Goal: Task Accomplishment & Management: Manage account settings

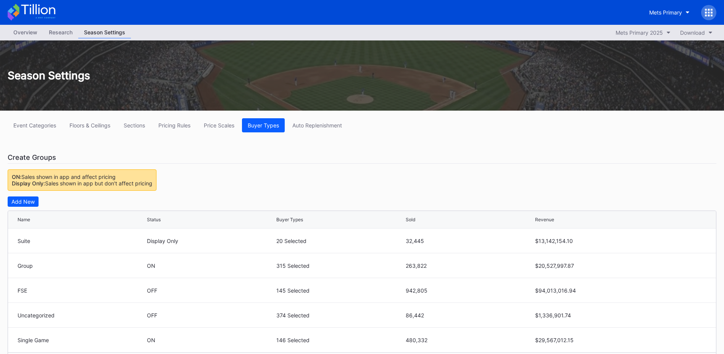
click at [702, 7] on div "Mets Primary" at bounding box center [679, 12] width 73 height 15
click at [708, 13] on icon at bounding box center [709, 12] width 2 height 2
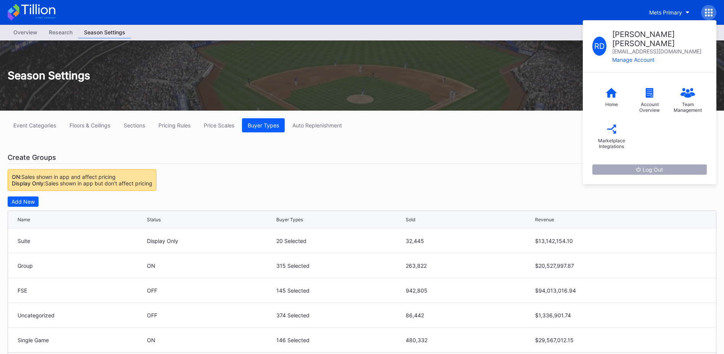
click at [658, 166] on div "Log Out" at bounding box center [649, 169] width 27 height 6
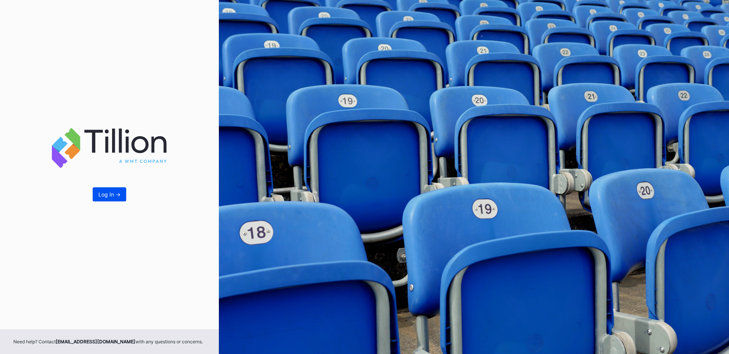
click at [111, 195] on div "Log In ->" at bounding box center [109, 194] width 22 height 6
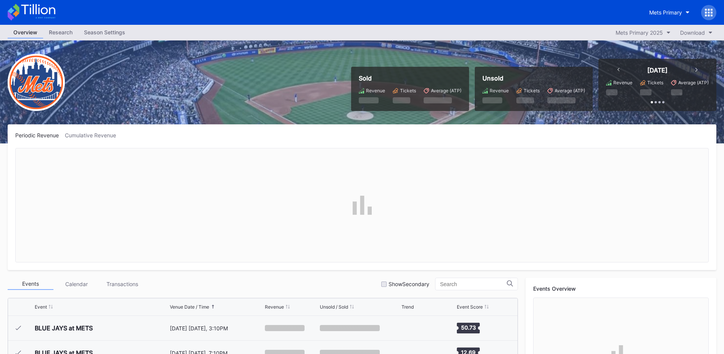
scroll to position [1463, 0]
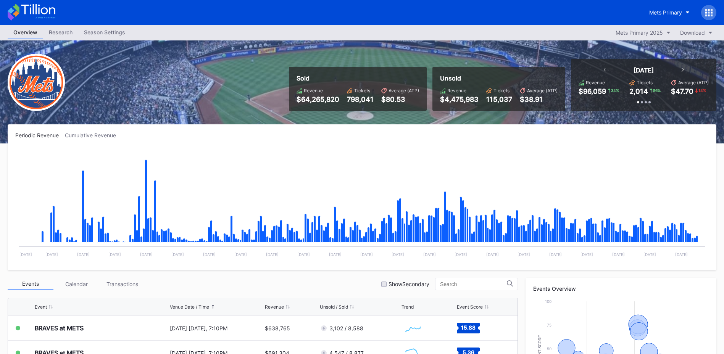
click at [101, 32] on div "Season Settings" at bounding box center [104, 32] width 53 height 11
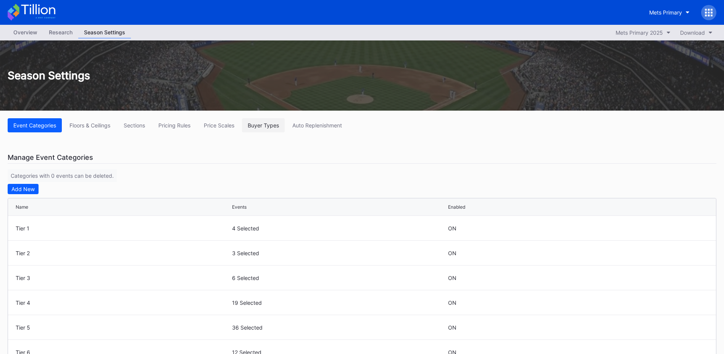
click at [264, 126] on div "Buyer Types" at bounding box center [263, 125] width 31 height 6
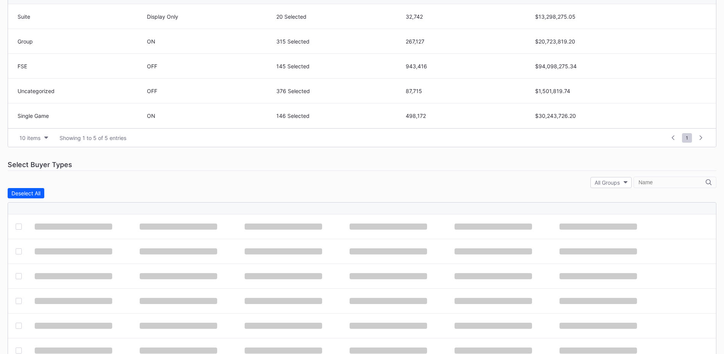
scroll to position [229, 0]
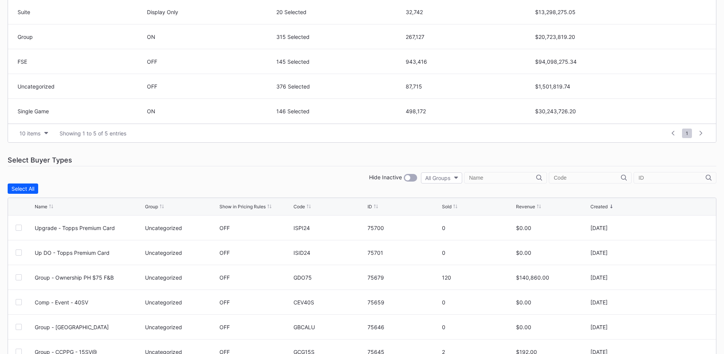
click at [505, 179] on input "text" at bounding box center [502, 178] width 67 height 6
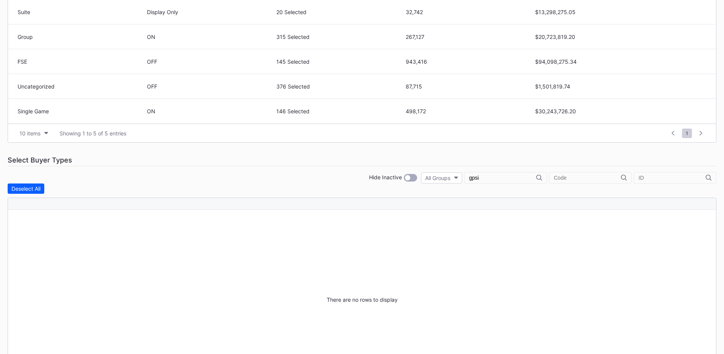
click at [505, 179] on input "gpsi" at bounding box center [502, 178] width 67 height 6
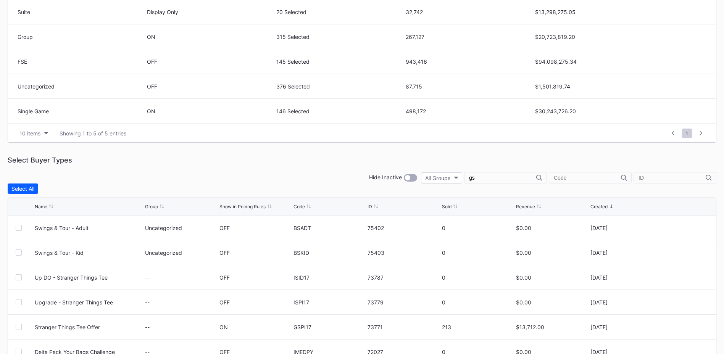
type input "g"
click at [524, 180] on input "g" at bounding box center [502, 178] width 67 height 6
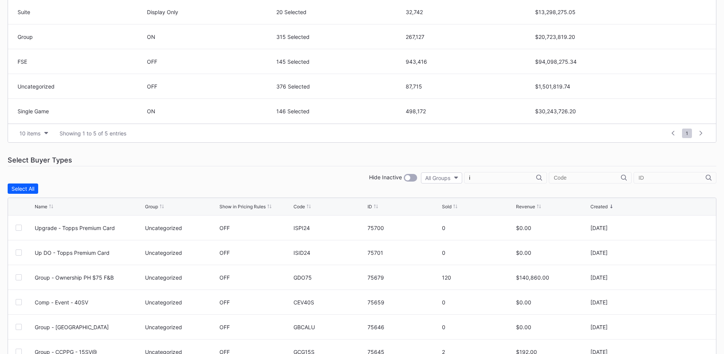
type input "is"
drag, startPoint x: 508, startPoint y: 178, endPoint x: 395, endPoint y: 177, distance: 113.3
click at [395, 177] on div "Hide Inactive All Groups is" at bounding box center [362, 177] width 708 height 11
click at [586, 177] on input "text" at bounding box center [587, 178] width 67 height 6
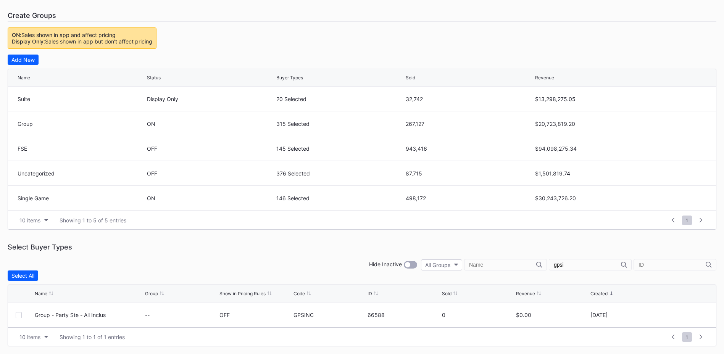
scroll to position [142, 0]
click at [446, 245] on div "Select Buyer Types" at bounding box center [362, 247] width 708 height 12
click at [578, 264] on input "gpsi" at bounding box center [587, 265] width 67 height 6
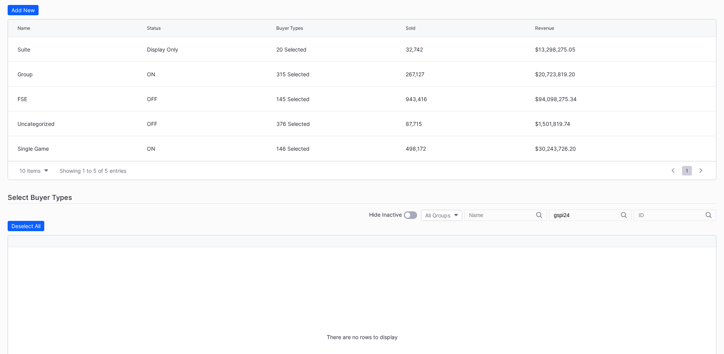
scroll to position [256, 0]
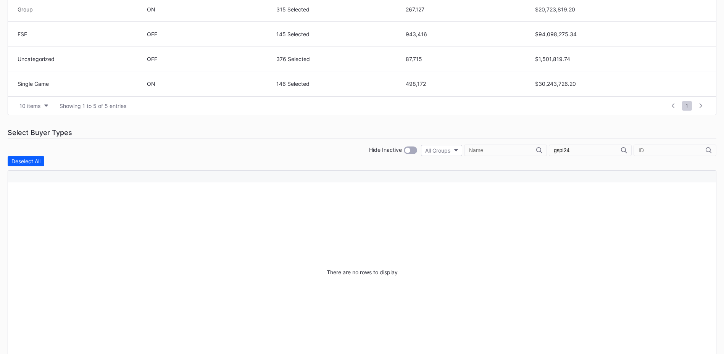
type input "gspi24"
drag, startPoint x: 586, startPoint y: 151, endPoint x: 472, endPoint y: 143, distance: 115.1
click at [481, 145] on div "Hide Inactive All Groups gspi24" at bounding box center [362, 150] width 708 height 11
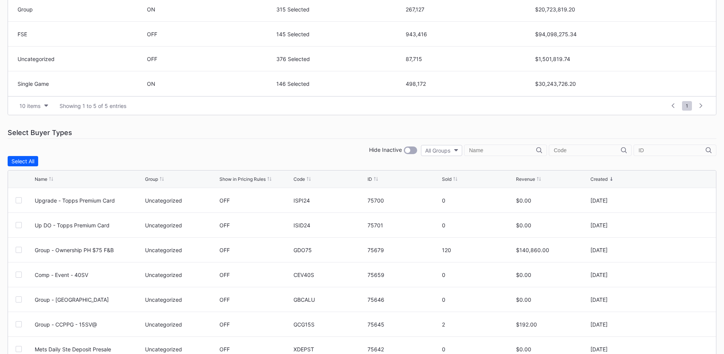
click at [497, 128] on div "Select Buyer Types" at bounding box center [362, 133] width 708 height 12
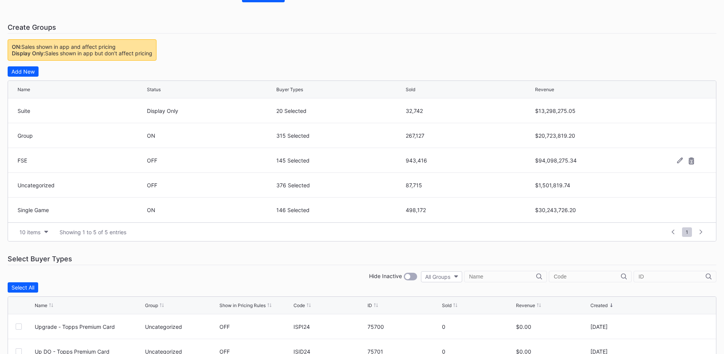
scroll to position [214, 0]
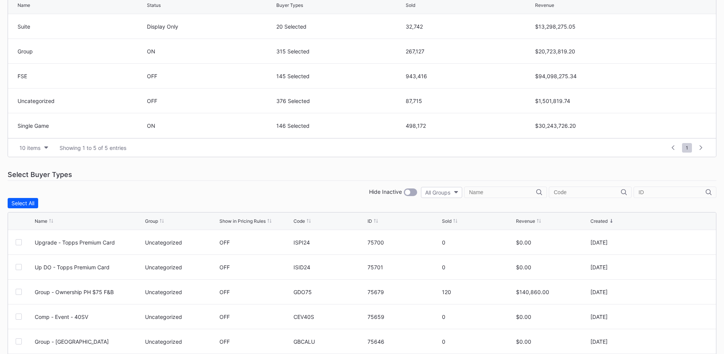
click at [410, 192] on div at bounding box center [407, 192] width 5 height 5
click at [414, 192] on div at bounding box center [410, 192] width 13 height 8
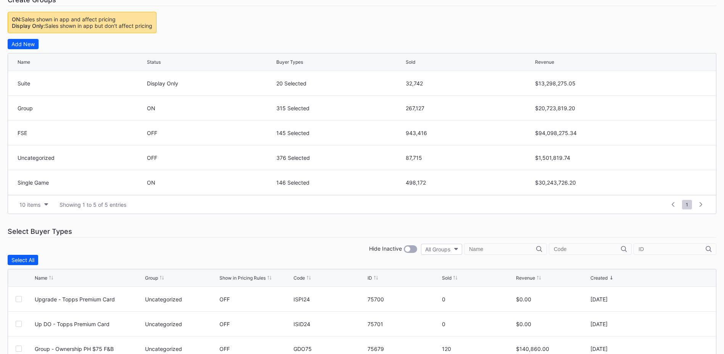
scroll to position [0, 0]
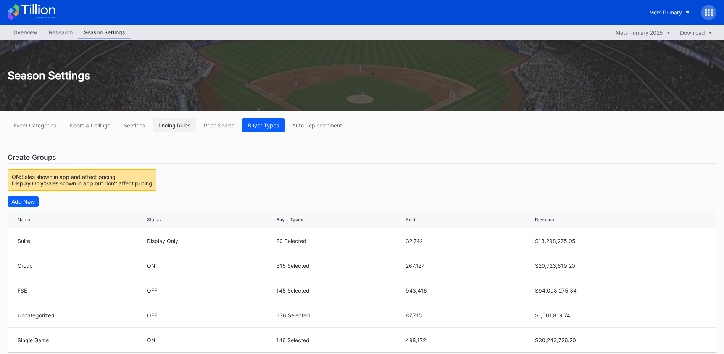
click at [175, 125] on div "Pricing Rules" at bounding box center [174, 125] width 32 height 6
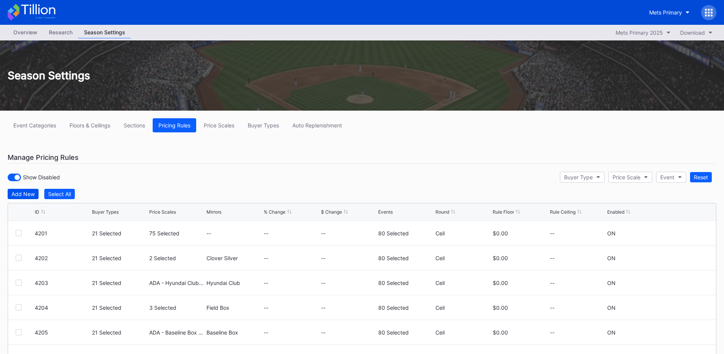
click at [26, 193] on div "Add New" at bounding box center [22, 194] width 23 height 6
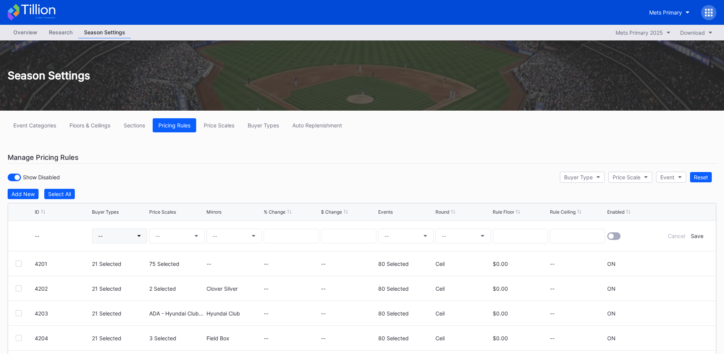
click at [116, 233] on button "--" at bounding box center [119, 236] width 55 height 15
type input "gspi2"
click at [175, 216] on div "GSPI24 (Topps Premium Card Offer)" at bounding box center [154, 214] width 91 height 6
click at [114, 235] on div "1 Selected" at bounding box center [111, 236] width 26 height 6
click at [166, 233] on button "--" at bounding box center [176, 236] width 55 height 15
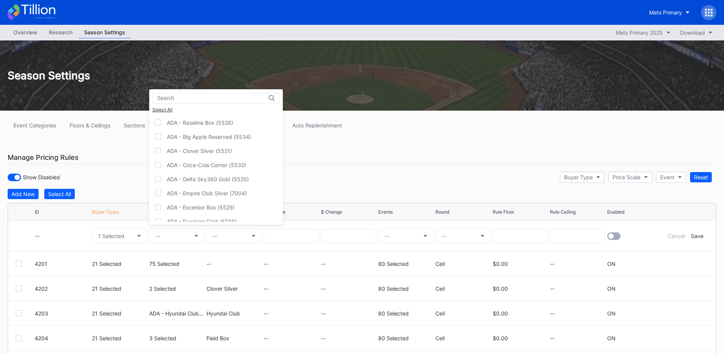
click at [200, 100] on input at bounding box center [190, 98] width 67 height 6
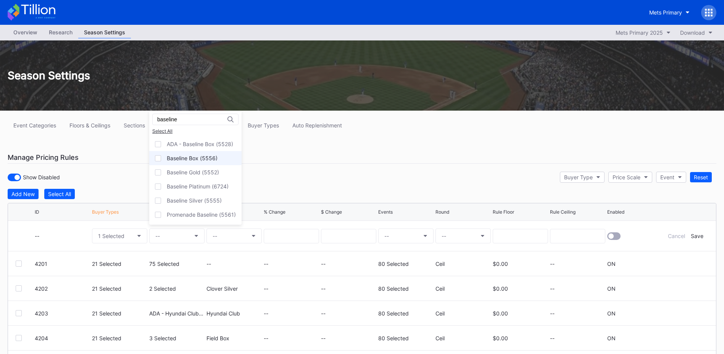
click at [203, 165] on div "Baseline Box (5556)" at bounding box center [195, 158] width 92 height 14
drag, startPoint x: 179, startPoint y: 118, endPoint x: 92, endPoint y: 109, distance: 86.7
click at [92, 109] on div "baseline Select All ADA - Baseline Box (5528) Baseline Box (5556) Baseline Gold…" at bounding box center [362, 177] width 724 height 354
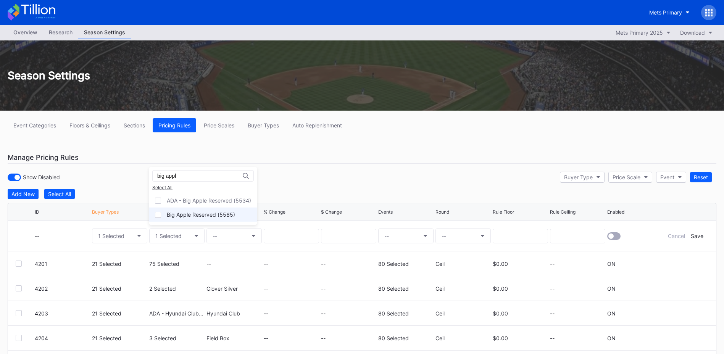
click at [208, 211] on div "Big Apple Reserved (5565)" at bounding box center [201, 214] width 68 height 6
drag, startPoint x: 125, startPoint y: 163, endPoint x: 67, endPoint y: 156, distance: 58.4
click at [67, 156] on div "big appl Select All ADA - Big Apple Reserved (5534) Big Apple Reserved (5565)" at bounding box center [362, 177] width 724 height 354
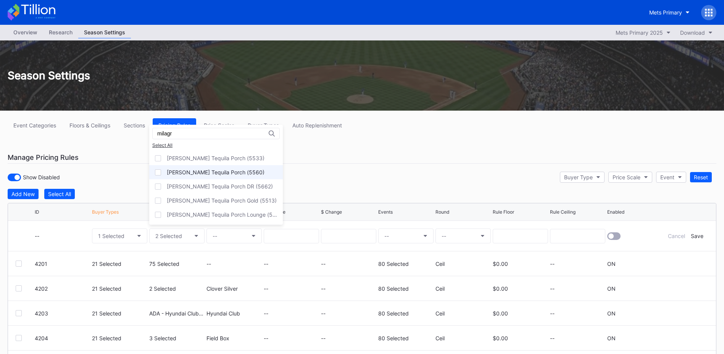
click at [202, 171] on div "[PERSON_NAME] Tequila Porch (5560)" at bounding box center [216, 172] width 98 height 6
drag, startPoint x: 194, startPoint y: 133, endPoint x: 48, endPoint y: 123, distance: 146.1
click at [48, 123] on div "milagr Select All [PERSON_NAME] Tequila Porch (5533) [PERSON_NAME] Tequila Porc…" at bounding box center [362, 177] width 724 height 354
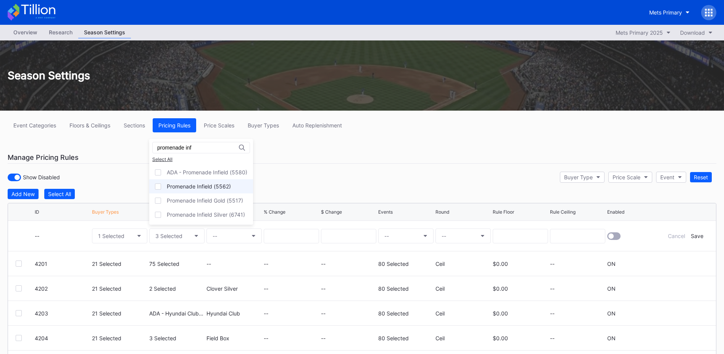
click at [200, 184] on div "Promenade Infield (5562)" at bounding box center [199, 186] width 64 height 6
drag, startPoint x: 203, startPoint y: 147, endPoint x: 184, endPoint y: 151, distance: 19.5
click at [184, 151] on div "promenade inf" at bounding box center [201, 147] width 98 height 11
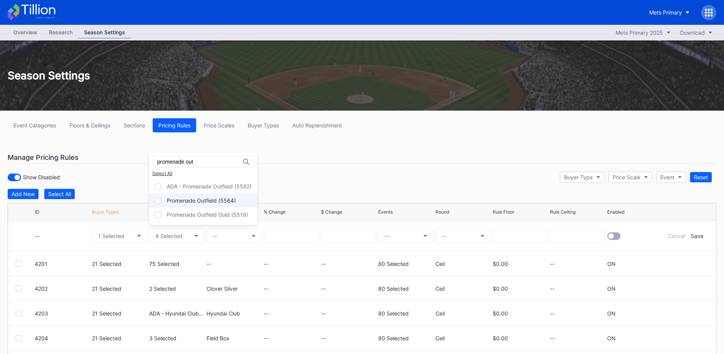
type input "promenade out"
click at [206, 199] on div "Promenade Outfield (5564)" at bounding box center [201, 200] width 69 height 6
click at [341, 235] on input at bounding box center [348, 236] width 55 height 14
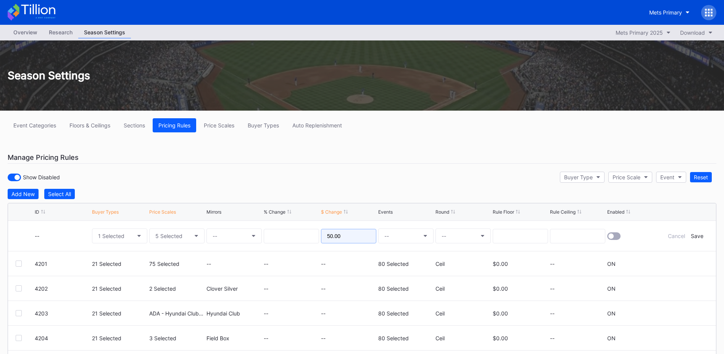
type input "50.00"
click at [402, 238] on button "--" at bounding box center [405, 236] width 55 height 15
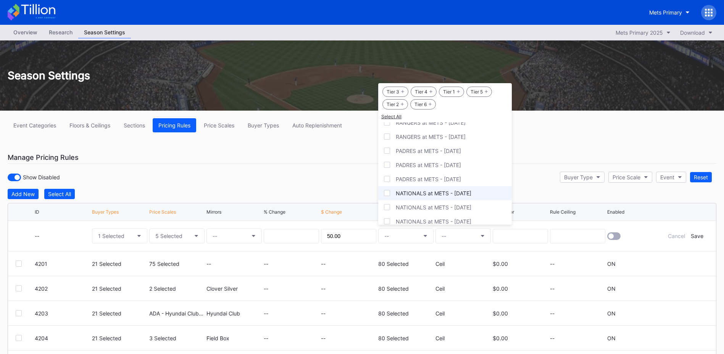
scroll to position [22, 0]
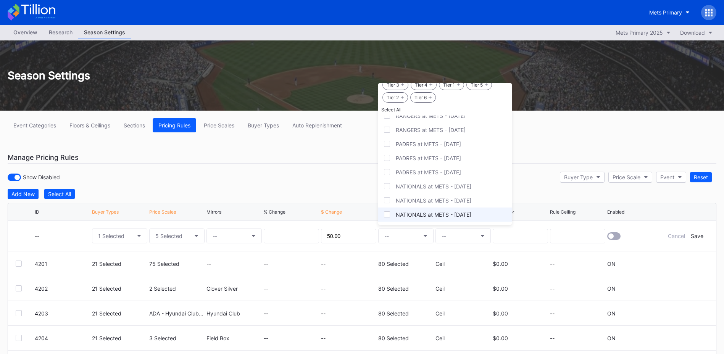
click at [430, 215] on div "NATIONALS at METS - [DATE]" at bounding box center [434, 214] width 76 height 6
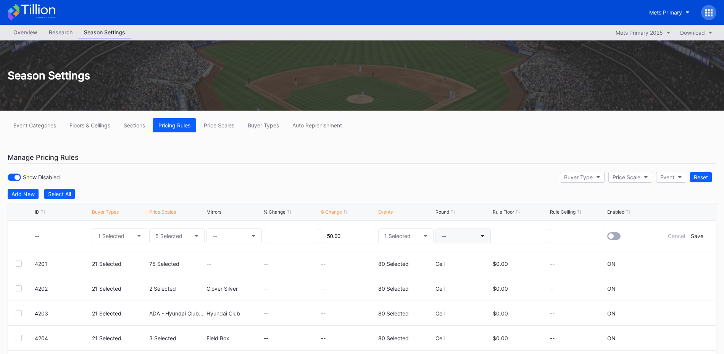
click at [462, 232] on button "--" at bounding box center [462, 236] width 55 height 15
click at [451, 255] on div "None" at bounding box center [447, 257] width 13 height 6
click at [526, 238] on input at bounding box center [520, 236] width 55 height 14
type input "0.00"
click at [613, 237] on div at bounding box center [610, 235] width 5 height 5
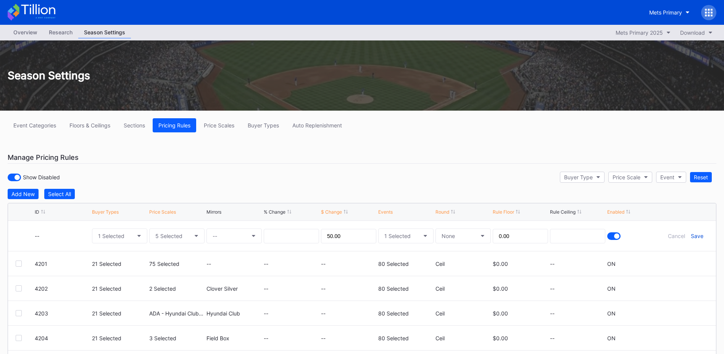
click at [695, 236] on div "Save" at bounding box center [697, 236] width 13 height 6
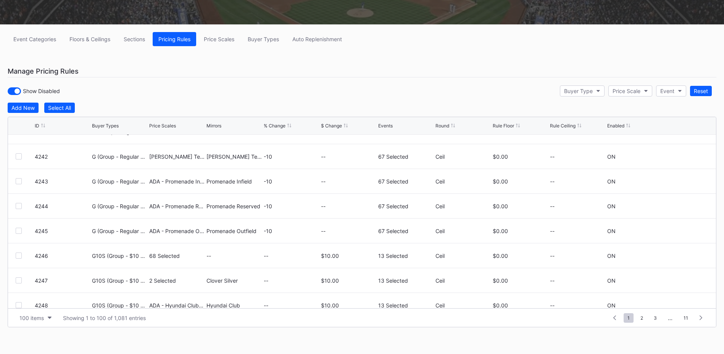
scroll to position [1450, 0]
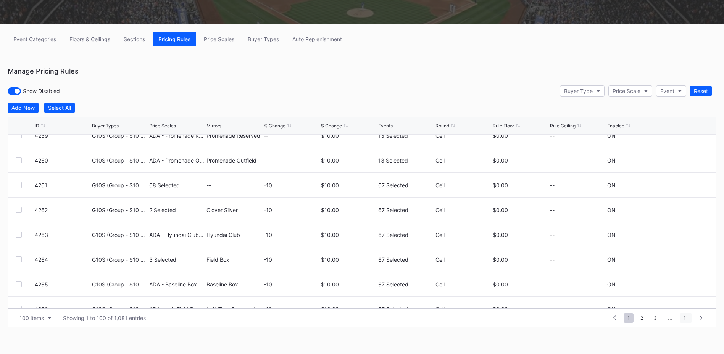
click at [689, 319] on span "11" at bounding box center [685, 318] width 12 height 10
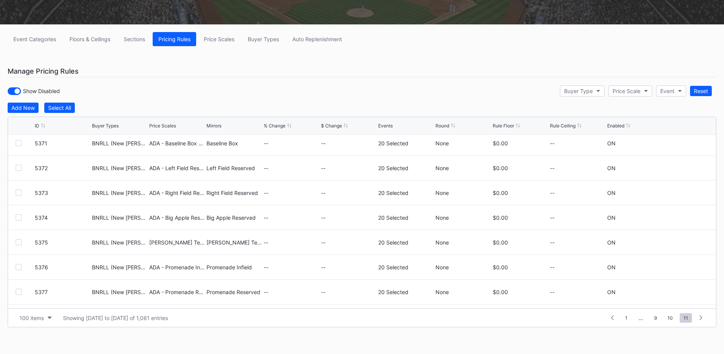
scroll to position [1835, 0]
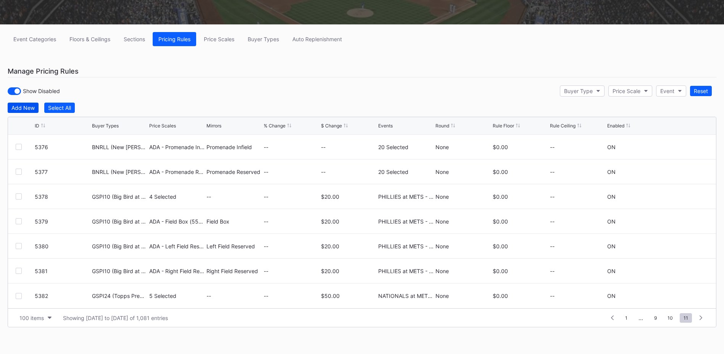
click at [24, 108] on div "Add New" at bounding box center [22, 108] width 23 height 6
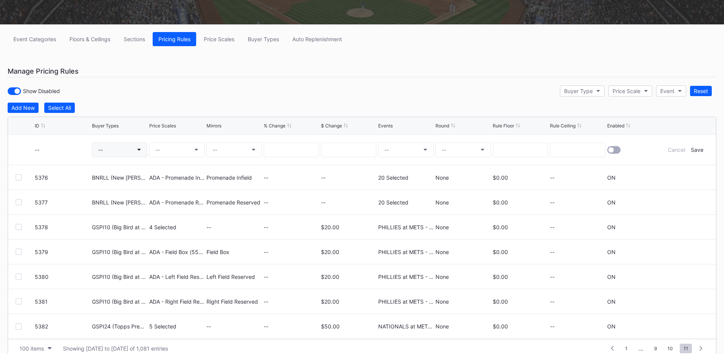
click at [110, 148] on button "--" at bounding box center [119, 149] width 55 height 15
type input "gspi24"
click at [146, 195] on div "GSPI24 (Topps Premium Card Offer)" at bounding box center [154, 194] width 91 height 6
click at [183, 151] on button "--" at bounding box center [176, 149] width 55 height 15
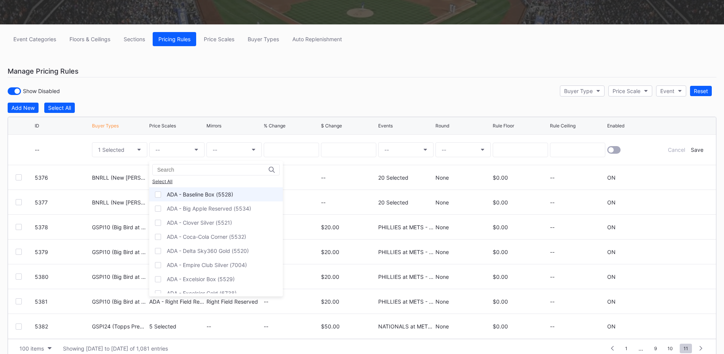
click at [192, 194] on div "ADA - Baseline Box (5528)" at bounding box center [200, 194] width 66 height 6
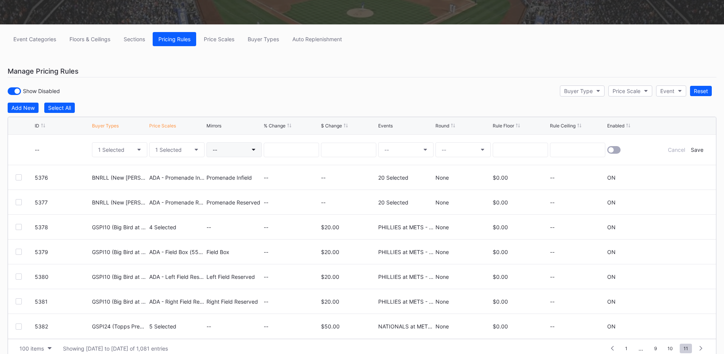
click at [235, 150] on button "--" at bounding box center [233, 149] width 55 height 15
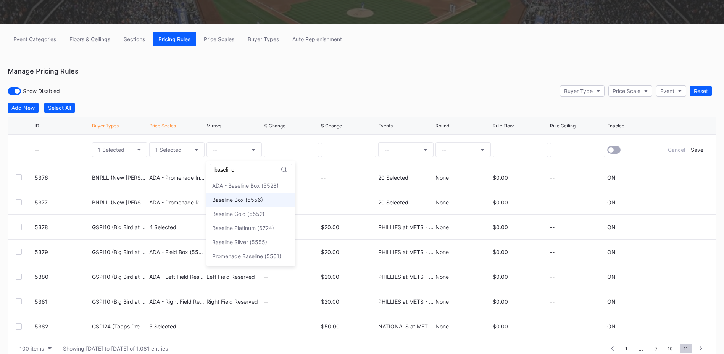
type input "baseline"
click at [239, 200] on div "Baseline Box (5556)" at bounding box center [237, 199] width 51 height 6
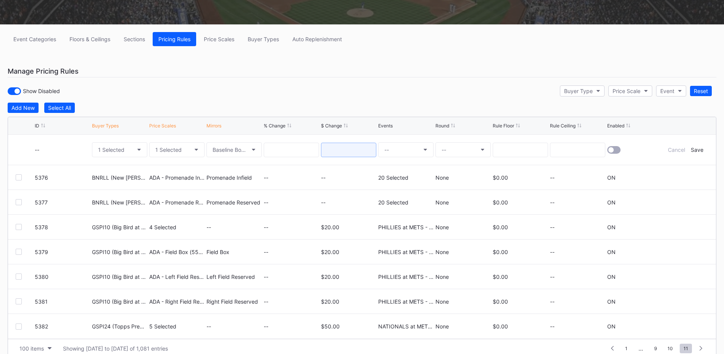
click at [339, 149] on input at bounding box center [348, 150] width 55 height 14
type input "50.00"
click at [418, 150] on button "--" at bounding box center [405, 149] width 55 height 15
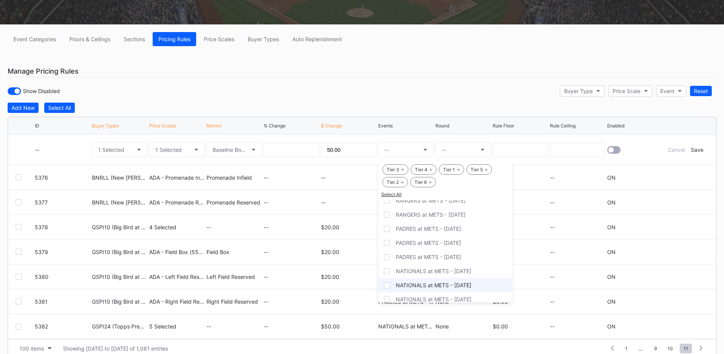
scroll to position [22, 0]
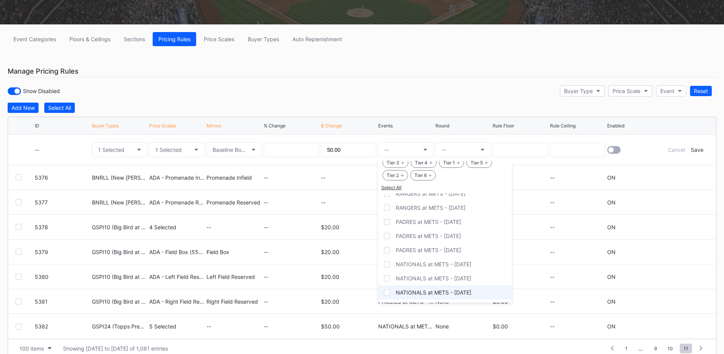
click at [448, 294] on div "NATIONALS at METS - [DATE]" at bounding box center [434, 292] width 76 height 6
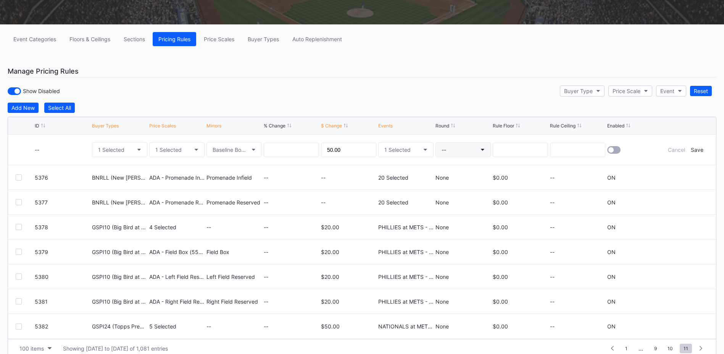
click at [457, 153] on button "--" at bounding box center [462, 149] width 55 height 15
click at [455, 169] on div "None" at bounding box center [448, 171] width 27 height 14
click at [519, 151] on input at bounding box center [520, 150] width 55 height 14
type input "0.00"
click at [612, 148] on div at bounding box center [610, 149] width 5 height 5
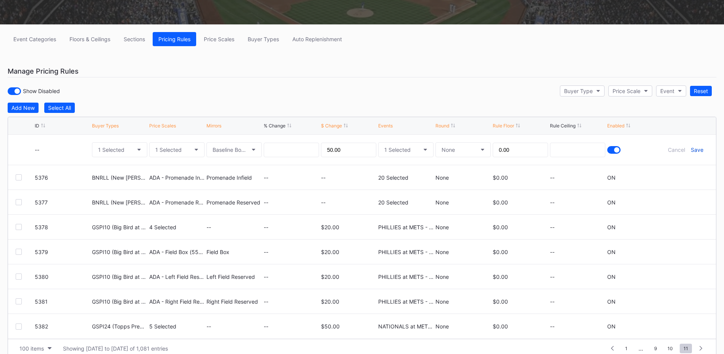
click at [695, 150] on div "Save" at bounding box center [697, 149] width 13 height 6
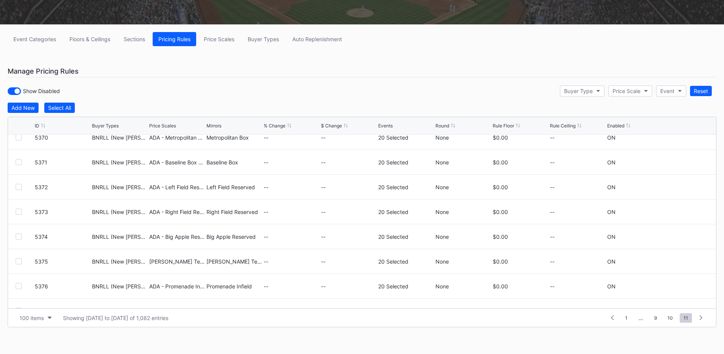
scroll to position [1860, 0]
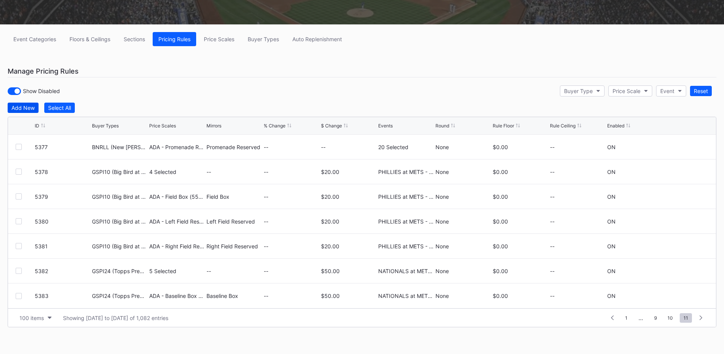
click at [25, 108] on div "Add New" at bounding box center [22, 108] width 23 height 6
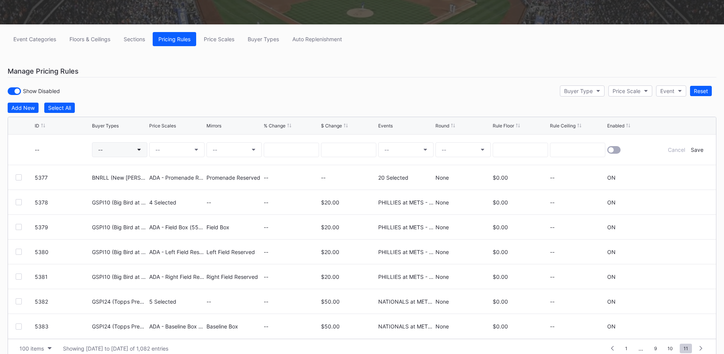
click at [130, 151] on button "--" at bounding box center [119, 149] width 55 height 15
type input "gspi24"
click at [150, 195] on div "GSPI24 (Topps Premium Card Offer)" at bounding box center [154, 194] width 91 height 6
click at [183, 149] on button "--" at bounding box center [176, 149] width 55 height 15
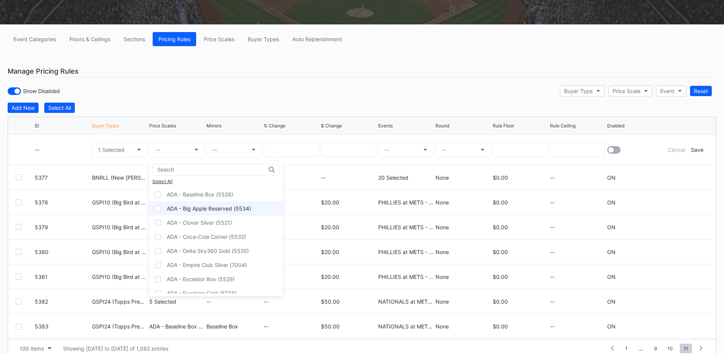
click at [193, 208] on div "ADA - Big Apple Reserved (5534)" at bounding box center [209, 208] width 84 height 6
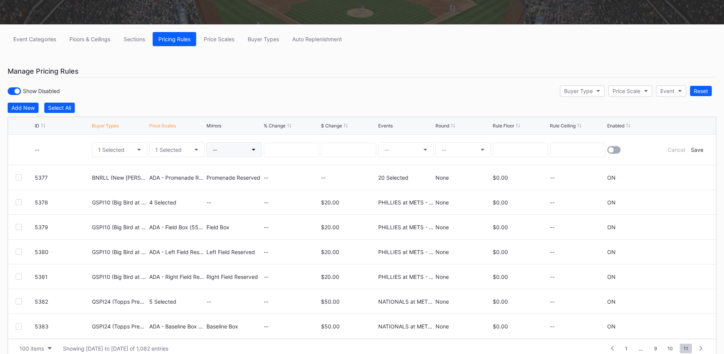
click at [236, 151] on button "--" at bounding box center [233, 149] width 55 height 15
type input "big app"
click at [242, 193] on div "Big Apple Reserved (5565)" at bounding box center [254, 200] width 96 height 14
click at [291, 148] on input at bounding box center [291, 150] width 55 height 14
click at [334, 147] on input at bounding box center [348, 150] width 55 height 14
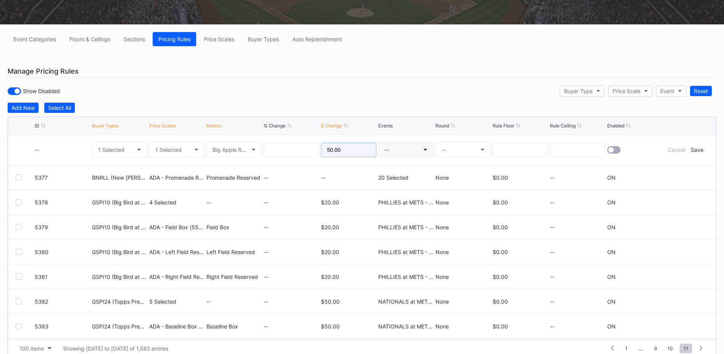
type input "50.00"
click at [409, 145] on button "--" at bounding box center [405, 149] width 55 height 15
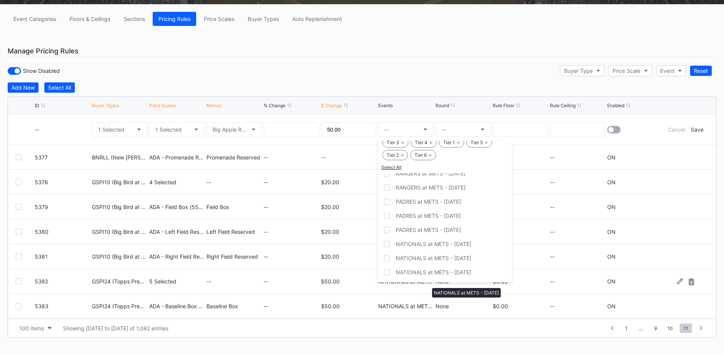
scroll to position [117, 0]
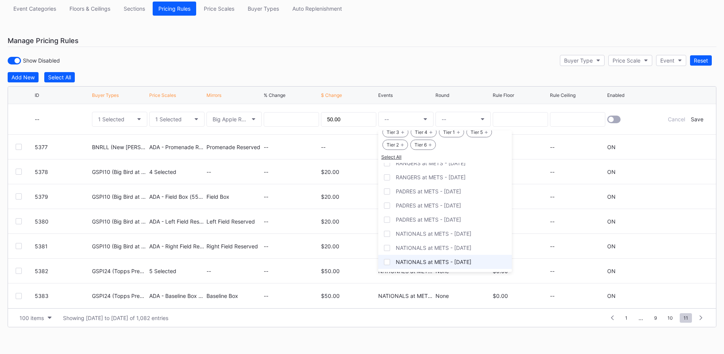
click at [445, 262] on div "NATIONALS at METS - [DATE]" at bounding box center [434, 262] width 76 height 6
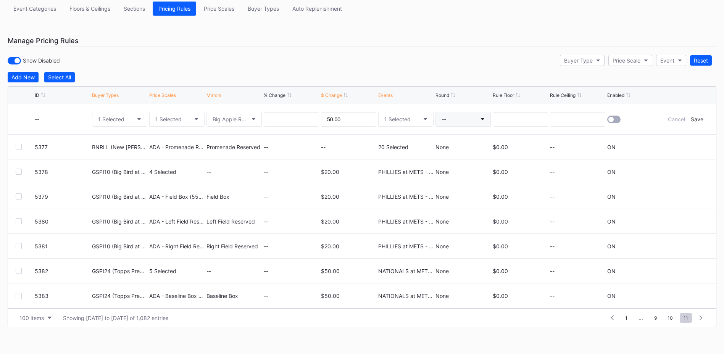
click at [448, 118] on button "--" at bounding box center [462, 119] width 55 height 15
click at [449, 141] on div "None" at bounding box center [447, 140] width 13 height 6
click at [516, 121] on input at bounding box center [520, 119] width 55 height 14
type input "0.00"
click at [618, 122] on div at bounding box center [613, 120] width 13 height 8
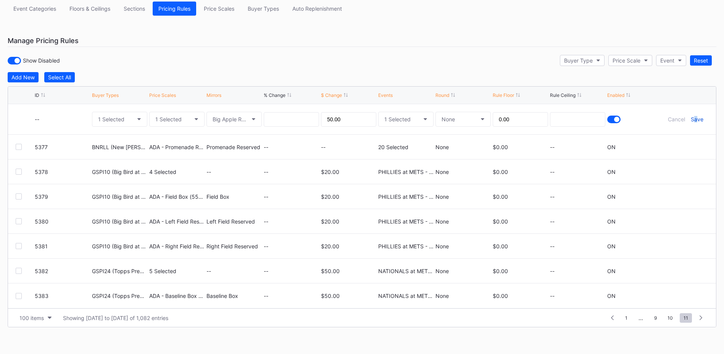
click at [695, 119] on div "Save" at bounding box center [697, 119] width 13 height 6
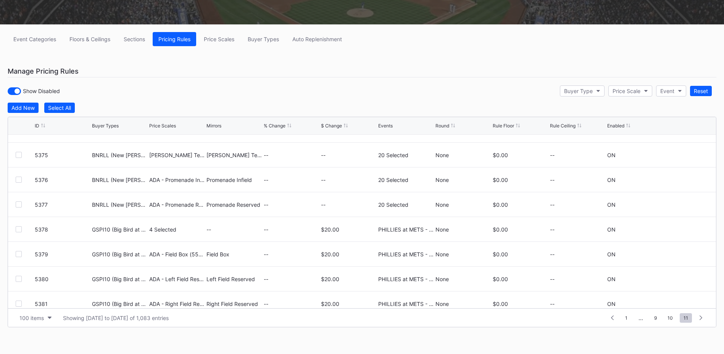
scroll to position [1885, 0]
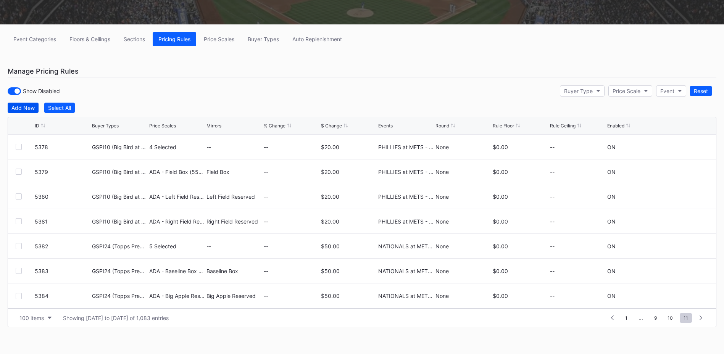
click at [21, 111] on div "Add New" at bounding box center [22, 108] width 23 height 6
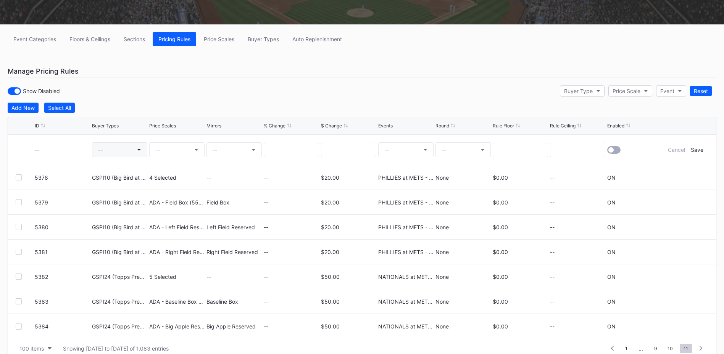
click at [112, 151] on button "--" at bounding box center [119, 149] width 55 height 15
type input "gspi24"
click at [142, 196] on div "GSPI24 (Topps Premium Card Offer)" at bounding box center [154, 194] width 91 height 6
click at [174, 151] on button "--" at bounding box center [176, 149] width 55 height 15
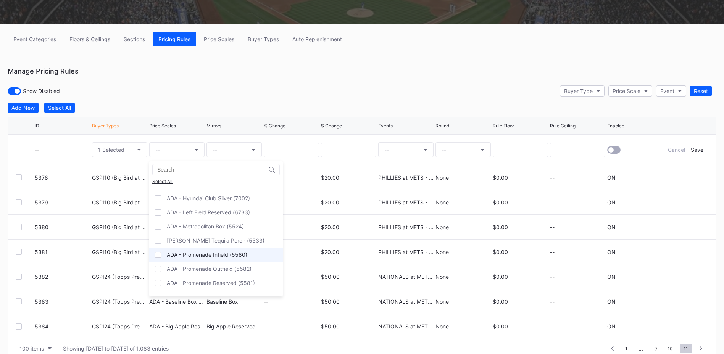
scroll to position [153, 0]
click at [203, 253] on div "[PERSON_NAME] Tequila Porch (5533)" at bounding box center [216, 253] width 98 height 6
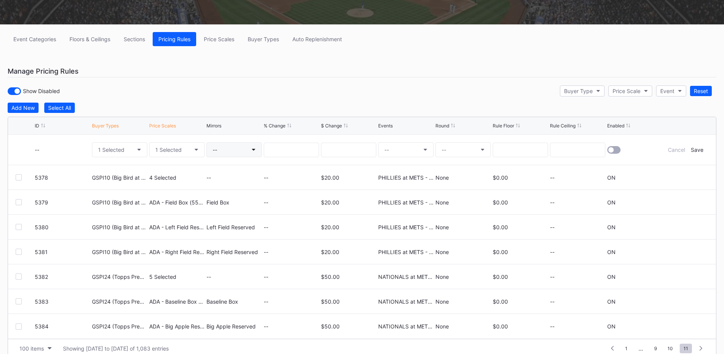
click at [231, 149] on button "--" at bounding box center [233, 149] width 55 height 15
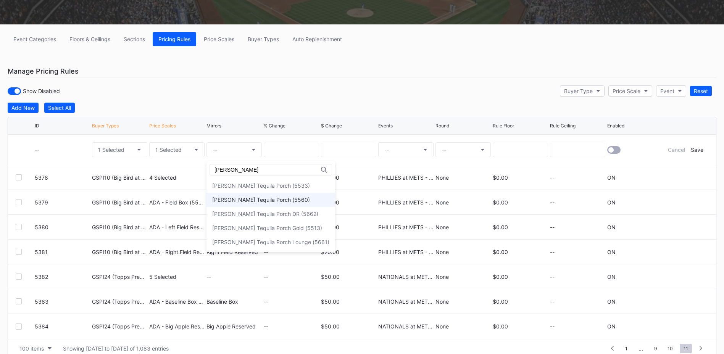
type input "[PERSON_NAME]"
click at [258, 203] on div "[PERSON_NAME] Tequila Porch (5560)" at bounding box center [261, 199] width 98 height 6
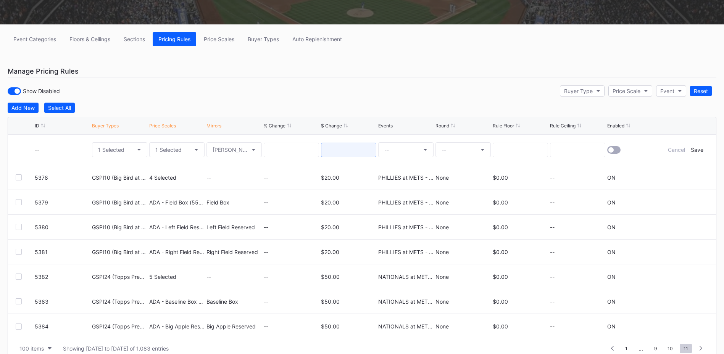
click at [354, 155] on input at bounding box center [348, 150] width 55 height 14
type input "50.00"
click at [455, 146] on button "--" at bounding box center [462, 149] width 55 height 15
click at [401, 157] on div "--" at bounding box center [405, 150] width 55 height 30
click at [402, 151] on button "--" at bounding box center [405, 149] width 55 height 15
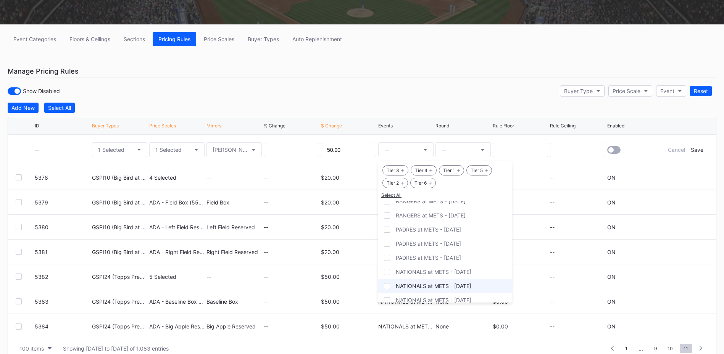
scroll to position [22, 0]
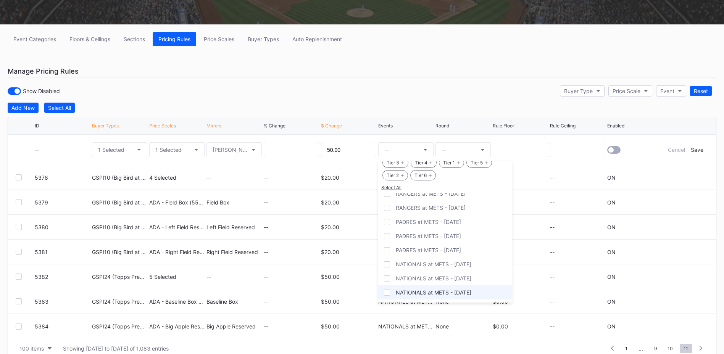
click at [448, 294] on div "NATIONALS at METS - [DATE]" at bounding box center [434, 292] width 76 height 6
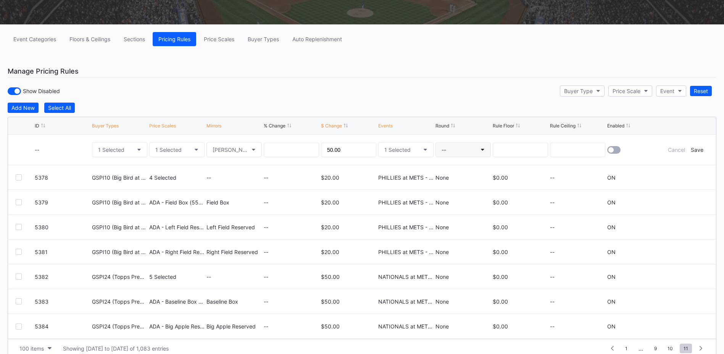
click at [454, 153] on button "--" at bounding box center [462, 149] width 55 height 15
click at [451, 172] on div "None" at bounding box center [447, 171] width 13 height 6
click at [522, 141] on div at bounding box center [520, 150] width 55 height 30
click at [520, 146] on input at bounding box center [520, 150] width 55 height 14
type input "0.00"
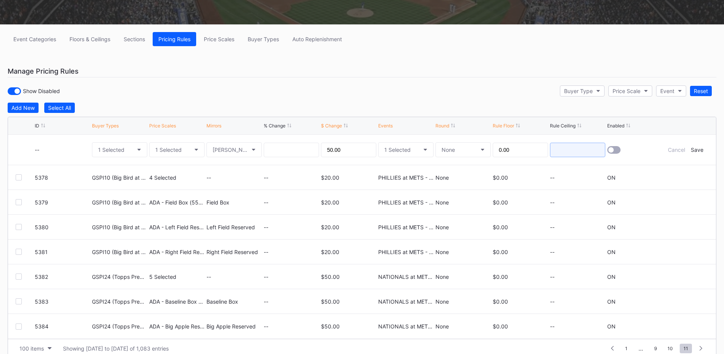
click at [573, 150] on input at bounding box center [577, 150] width 55 height 14
click at [616, 150] on div at bounding box center [613, 150] width 13 height 8
click at [695, 150] on div "Save" at bounding box center [697, 149] width 13 height 6
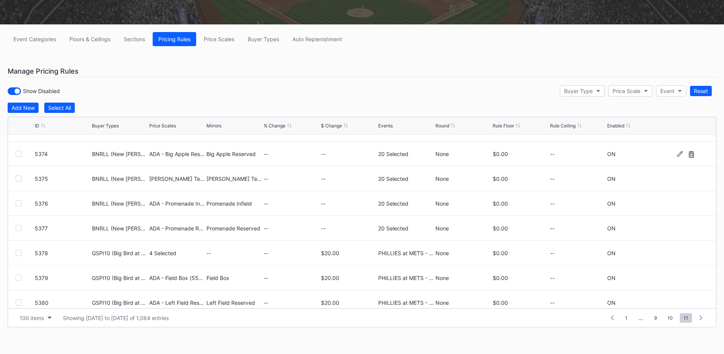
scroll to position [1909, 0]
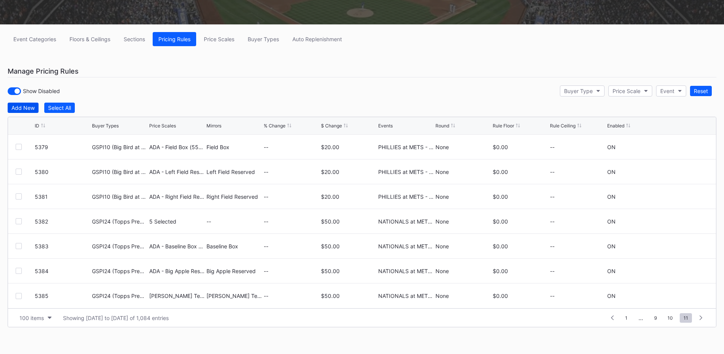
click at [20, 108] on div "Add New" at bounding box center [22, 108] width 23 height 6
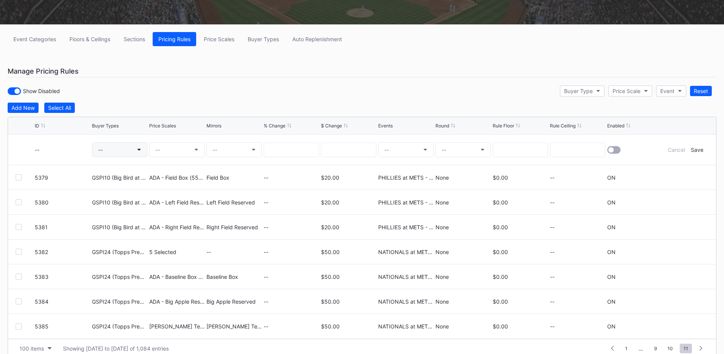
click at [112, 152] on button "--" at bounding box center [119, 149] width 55 height 15
type input "gspi24"
click at [130, 199] on div "GSPI24 (Topps Premium Card Offer)" at bounding box center [149, 194] width 114 height 14
drag, startPoint x: 163, startPoint y: 149, endPoint x: 167, endPoint y: 148, distance: 4.2
click at [177, 149] on button "--" at bounding box center [176, 149] width 55 height 15
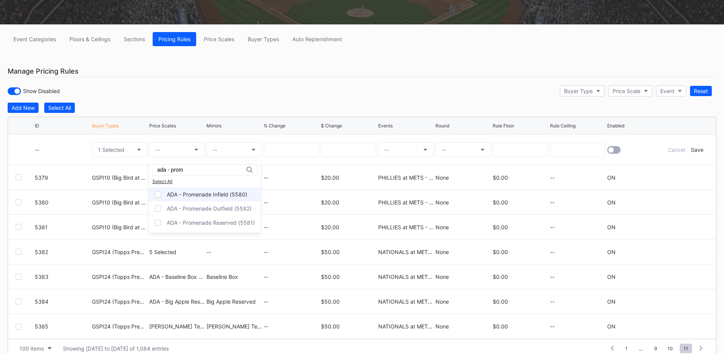
type input "ada - prom"
click at [202, 193] on div "ADA - Promenade Infield (5580)" at bounding box center [207, 194] width 80 height 6
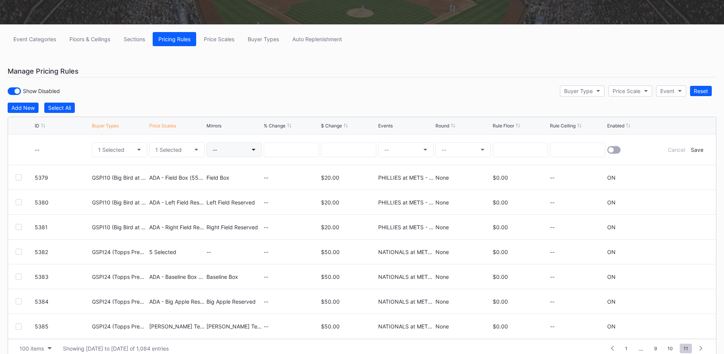
click at [233, 148] on button "--" at bounding box center [233, 149] width 55 height 15
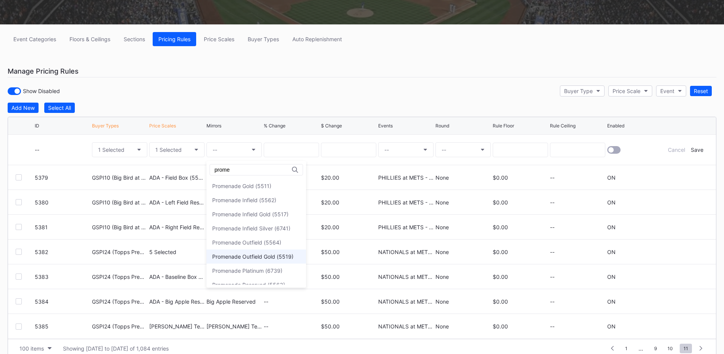
scroll to position [114, 0]
type input "prome"
click at [264, 184] on div "Promenade Infield (5562)" at bounding box center [244, 184] width 64 height 6
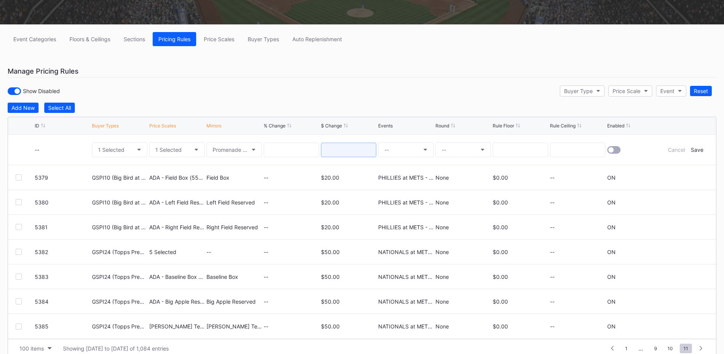
click at [347, 154] on input at bounding box center [348, 150] width 55 height 14
type input "50.00"
click at [401, 156] on button "--" at bounding box center [405, 149] width 55 height 15
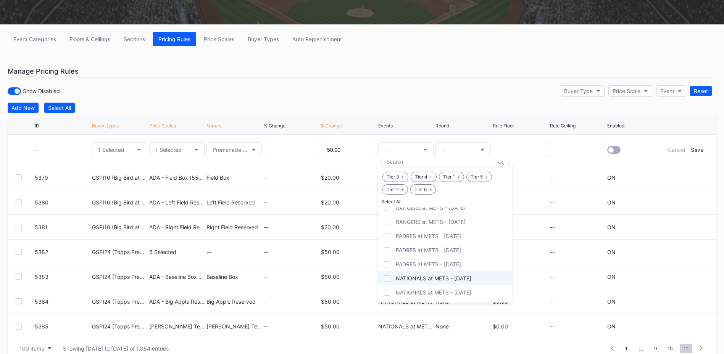
scroll to position [22, 0]
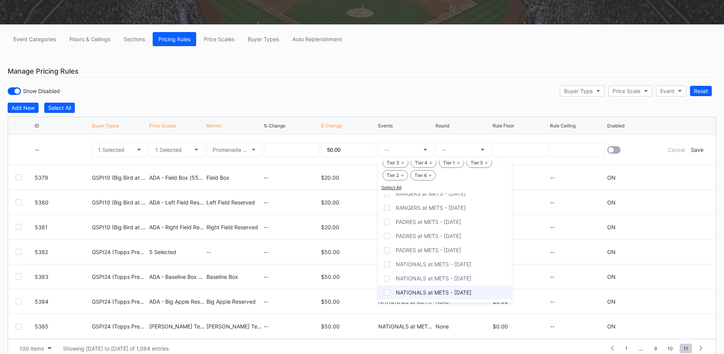
click at [445, 291] on div "NATIONALS at METS - [DATE]" at bounding box center [434, 292] width 76 height 6
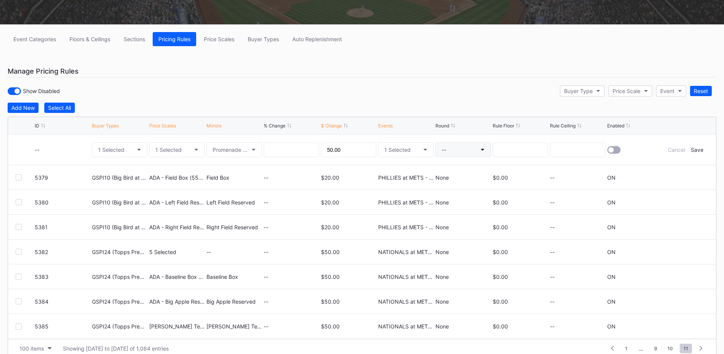
click at [451, 154] on button "--" at bounding box center [462, 149] width 55 height 15
click at [452, 169] on div "None" at bounding box center [447, 171] width 13 height 6
click at [518, 150] on input at bounding box center [520, 150] width 55 height 14
type input "0.00"
click at [619, 149] on div at bounding box center [613, 150] width 13 height 8
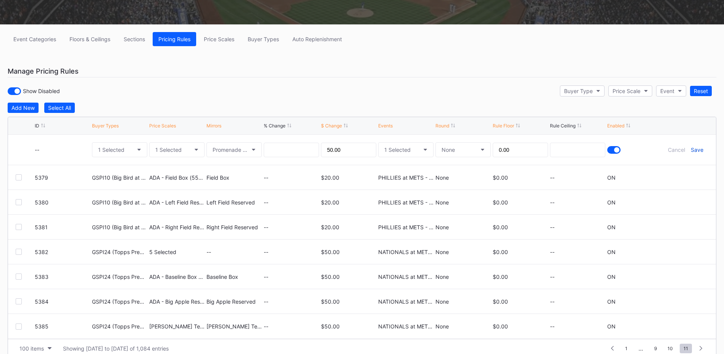
click at [696, 151] on div "Save" at bounding box center [697, 149] width 13 height 6
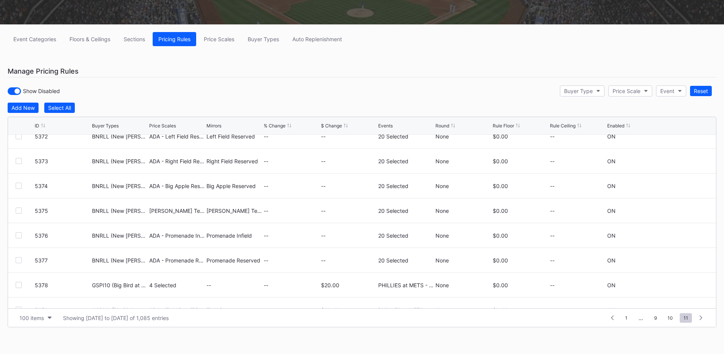
scroll to position [1934, 0]
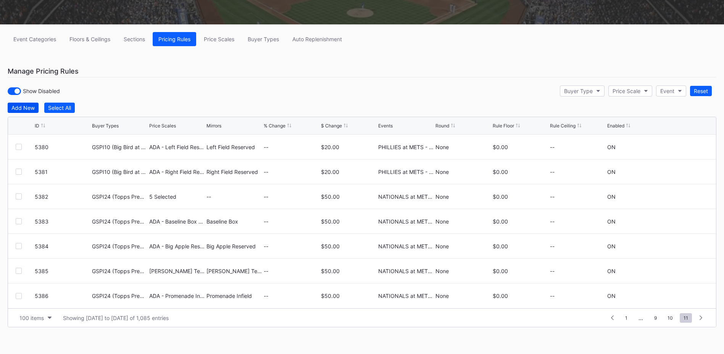
click at [23, 108] on div "Add New" at bounding box center [22, 108] width 23 height 6
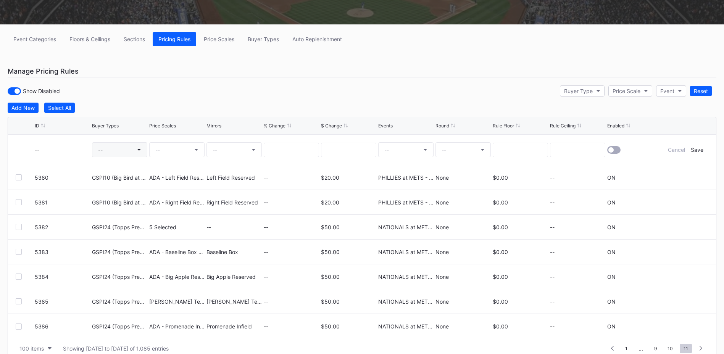
click at [111, 145] on button "--" at bounding box center [119, 149] width 55 height 15
type input "gspi24"
click at [148, 196] on div "GSPI24 (Topps Premium Card Offer)" at bounding box center [154, 194] width 91 height 6
click at [184, 150] on button "--" at bounding box center [176, 149] width 55 height 15
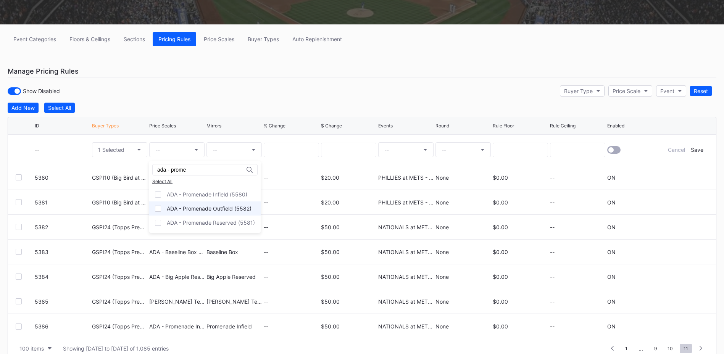
type input "ada - prome"
click at [213, 204] on div "ADA - Promenade Outfield (5582)" at bounding box center [204, 208] width 111 height 14
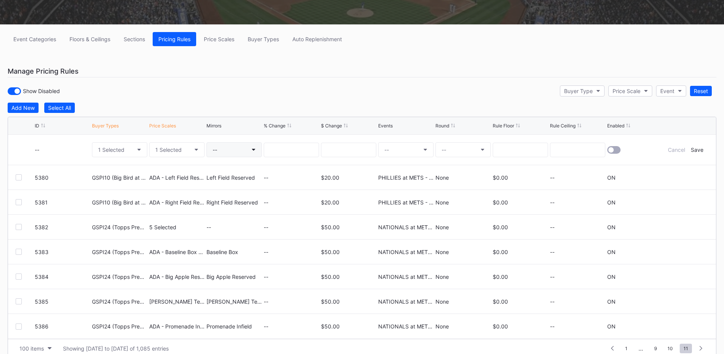
click at [242, 148] on button "--" at bounding box center [233, 149] width 55 height 15
type input "promenade out"
click at [244, 203] on div "Promenade Outfield (5564)" at bounding box center [246, 199] width 69 height 6
click at [346, 150] on input at bounding box center [348, 150] width 55 height 14
type input "50.00"
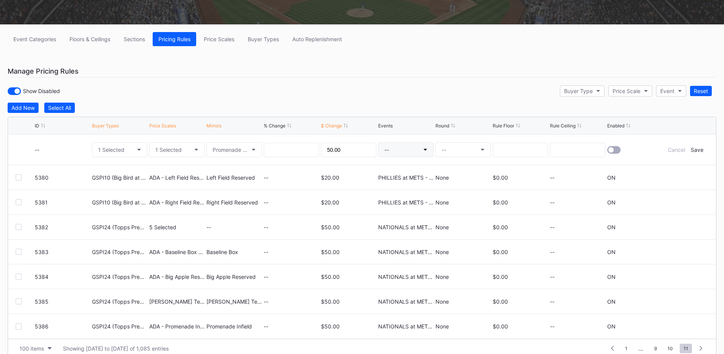
click at [400, 150] on button "--" at bounding box center [405, 149] width 55 height 15
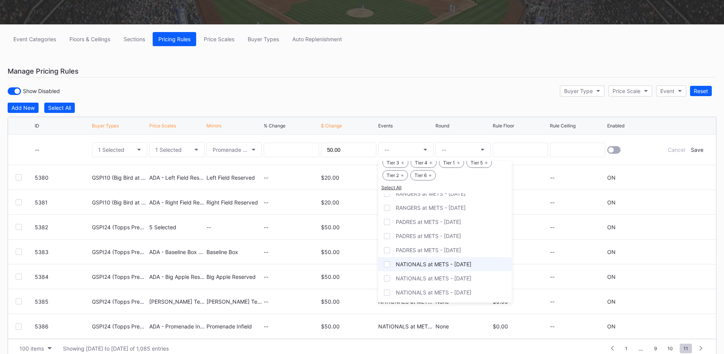
scroll to position [117, 0]
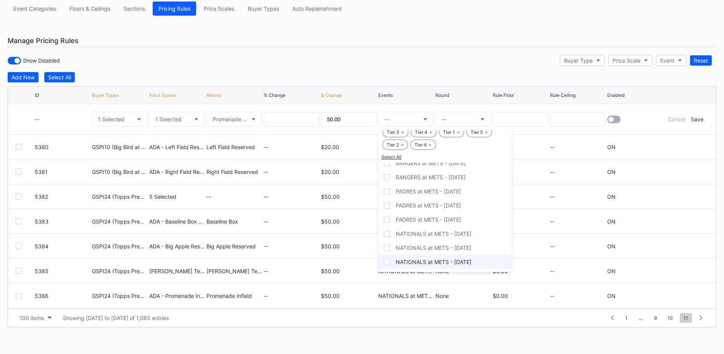
click at [440, 260] on div "NATIONALS at METS - [DATE]" at bounding box center [434, 262] width 76 height 6
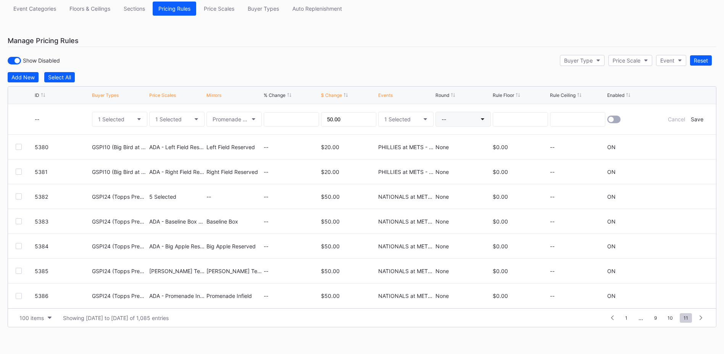
click at [460, 118] on button "--" at bounding box center [462, 119] width 55 height 15
click at [455, 136] on div "None" at bounding box center [448, 141] width 27 height 14
click at [509, 122] on input at bounding box center [520, 119] width 55 height 14
type input "0.00"
click at [612, 122] on div at bounding box center [613, 120] width 13 height 8
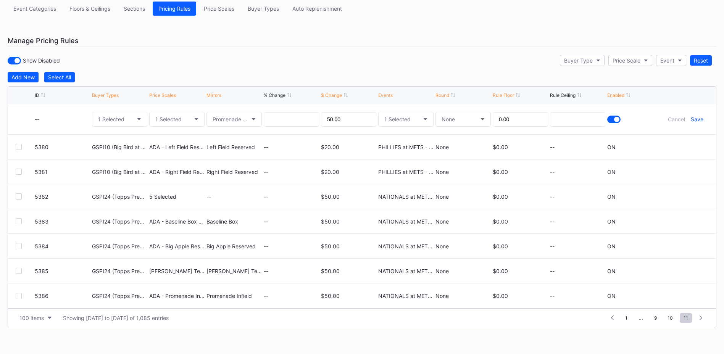
click at [697, 121] on div "Save" at bounding box center [697, 119] width 13 height 6
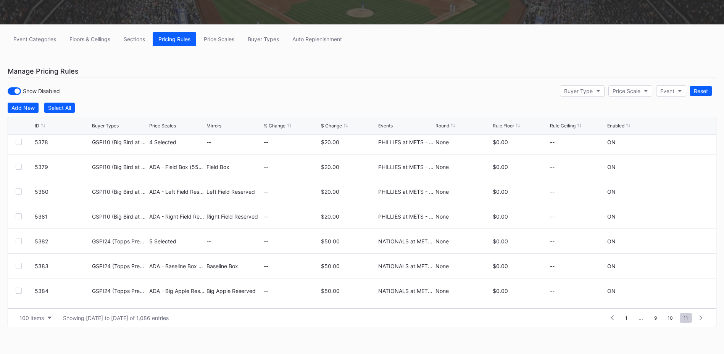
scroll to position [1959, 0]
